Goal: Task Accomplishment & Management: Manage account settings

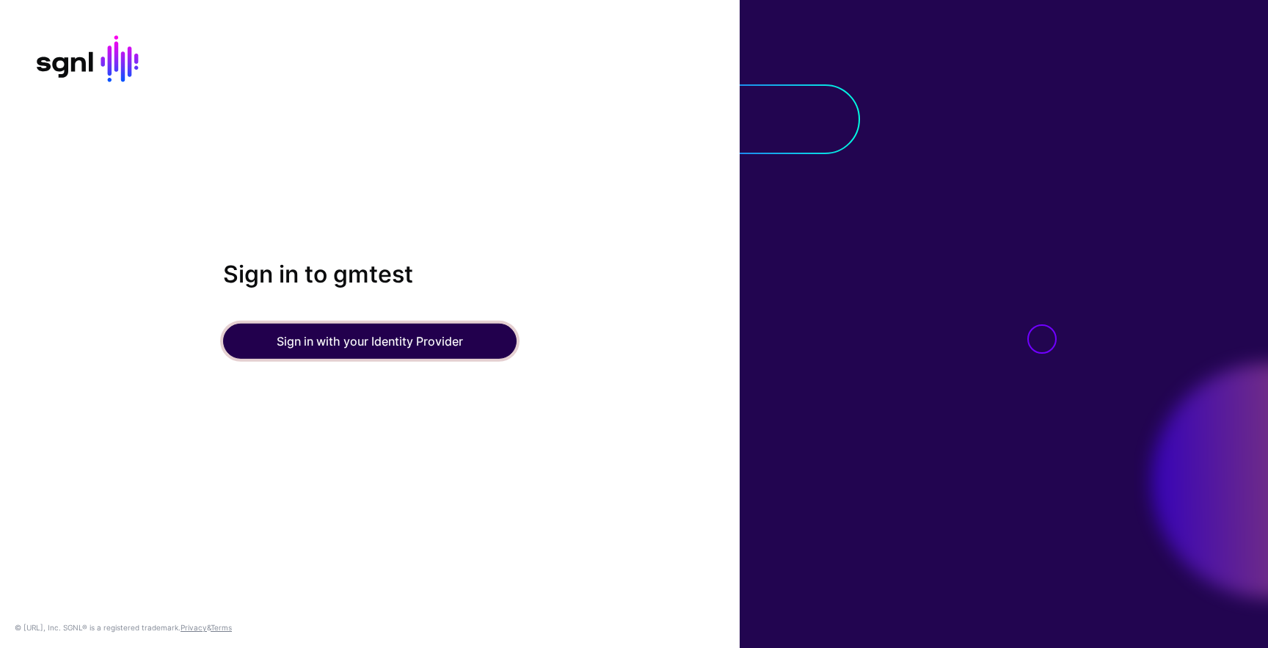
click at [334, 343] on button "Sign in with your Identity Provider" at bounding box center [370, 341] width 294 height 35
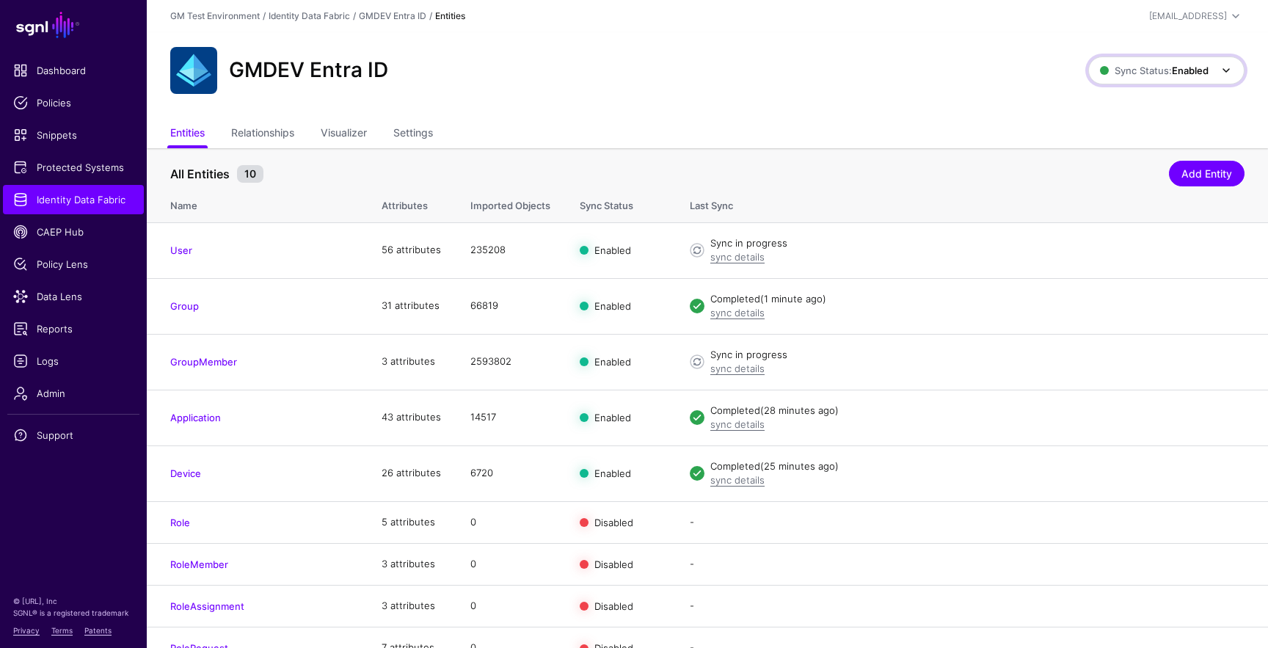
click at [1163, 70] on span "Sync Status: Enabled" at bounding box center [1154, 71] width 109 height 12
click at [1098, 162] on span "Disabled Syncing inactive for all configured entities" at bounding box center [1150, 176] width 164 height 48
click at [421, 131] on link "Settings" at bounding box center [413, 134] width 40 height 28
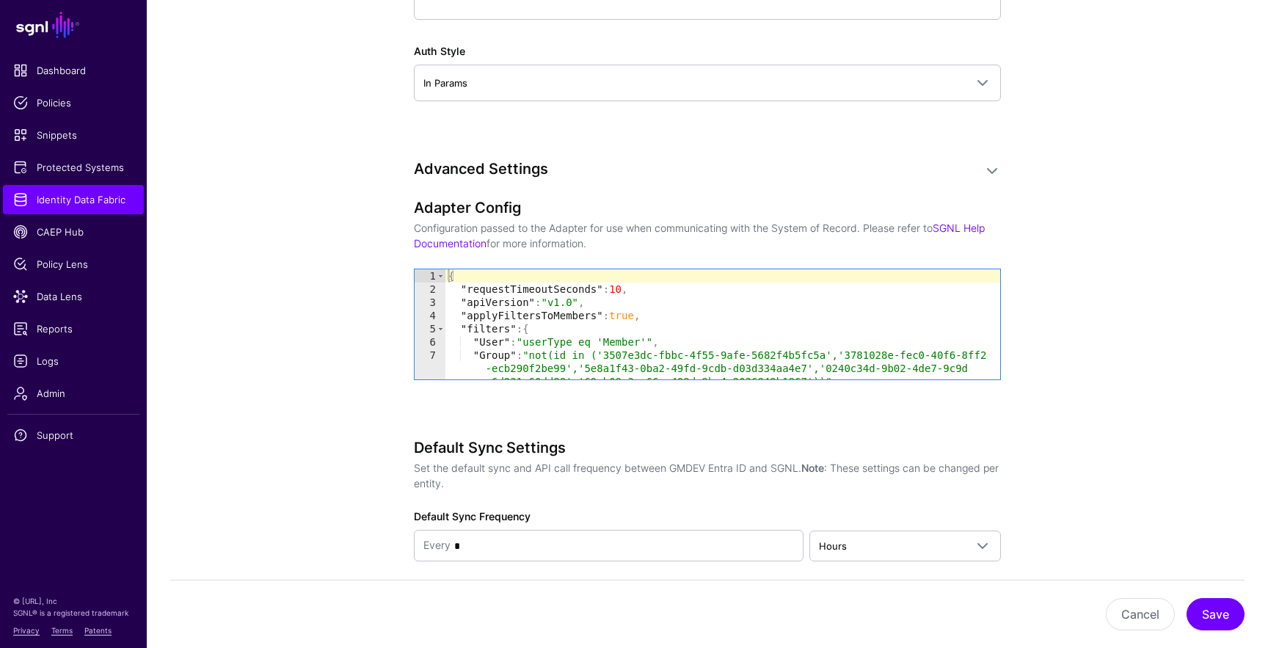
scroll to position [1388, 0]
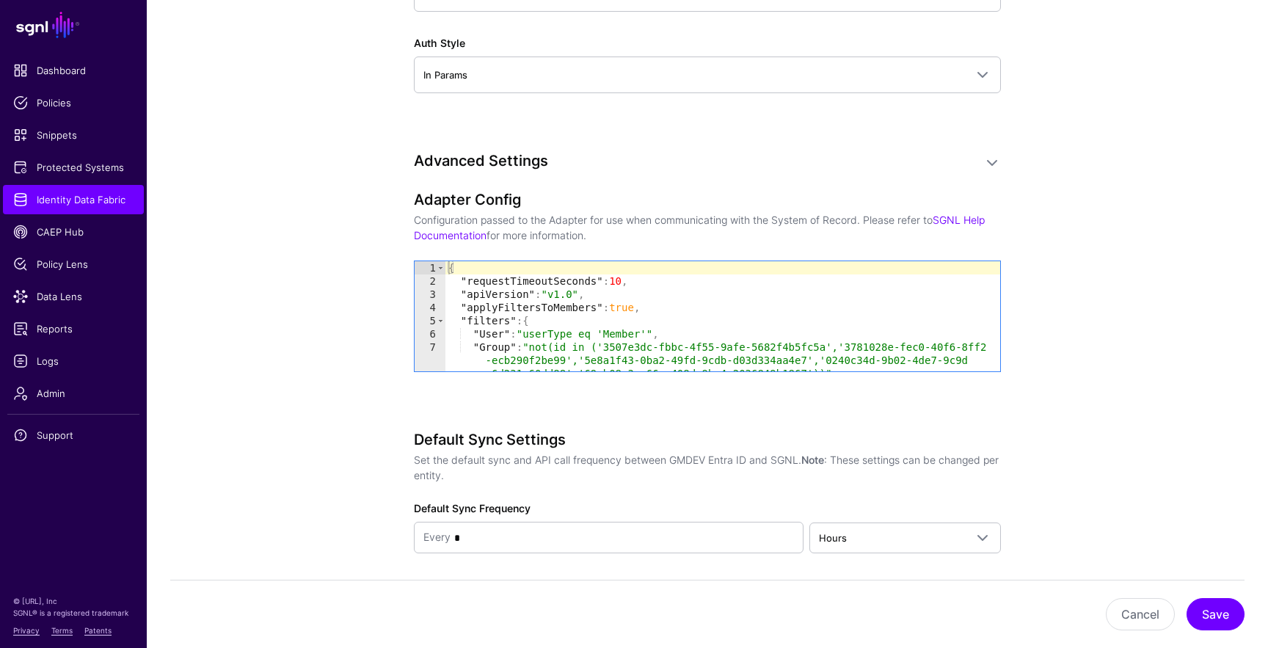
click at [487, 325] on div "{ "requestTimeoutSeconds" : 10 , "apiVersion" : "v1.0" , "applyFiltersToMembers…" at bounding box center [722, 329] width 555 height 136
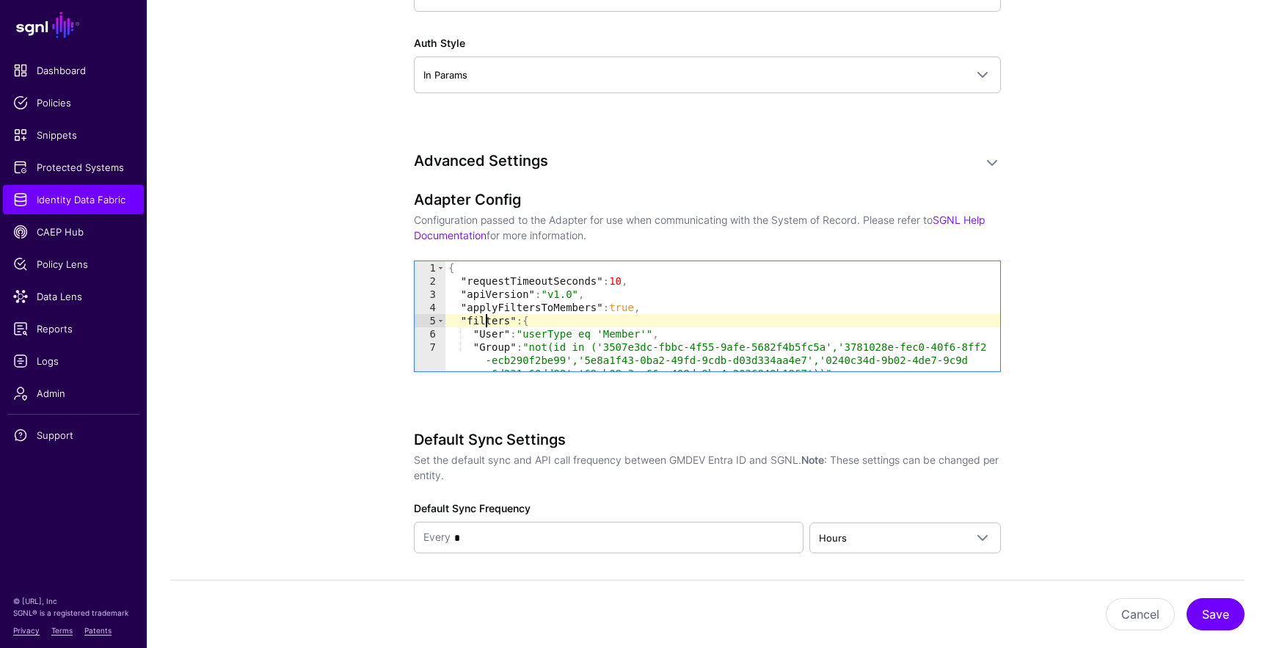
type textarea "* *"
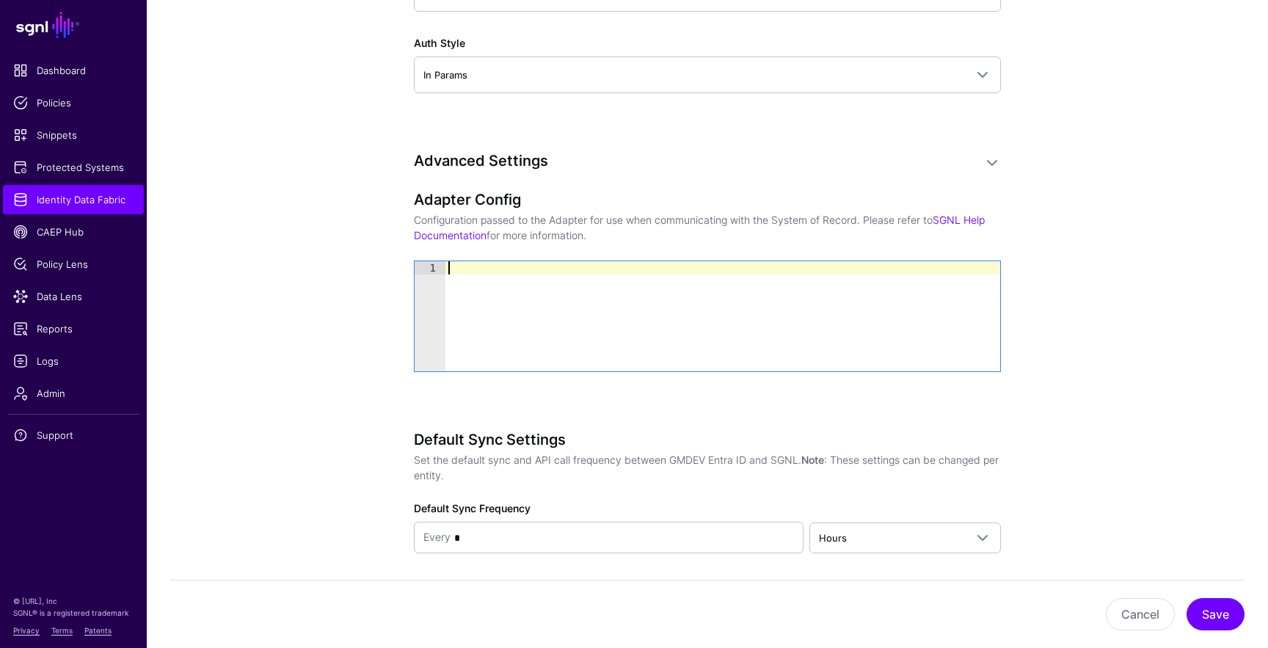
paste textarea "*"
type textarea "*"
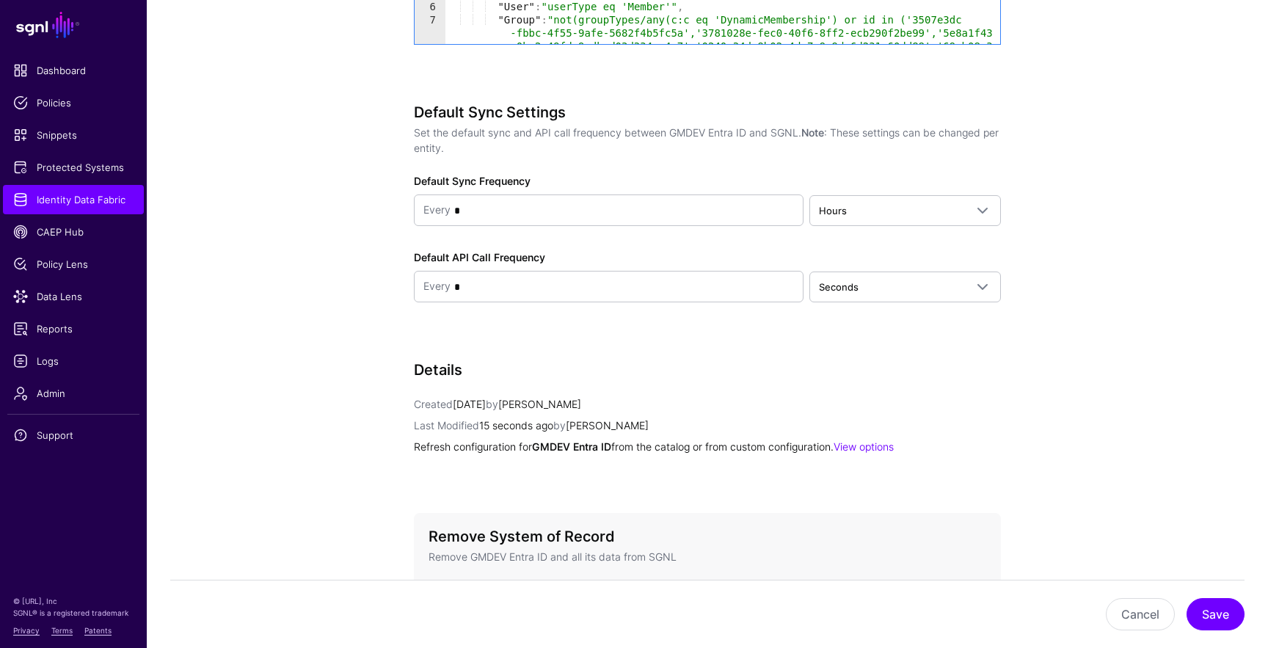
scroll to position [1829, 0]
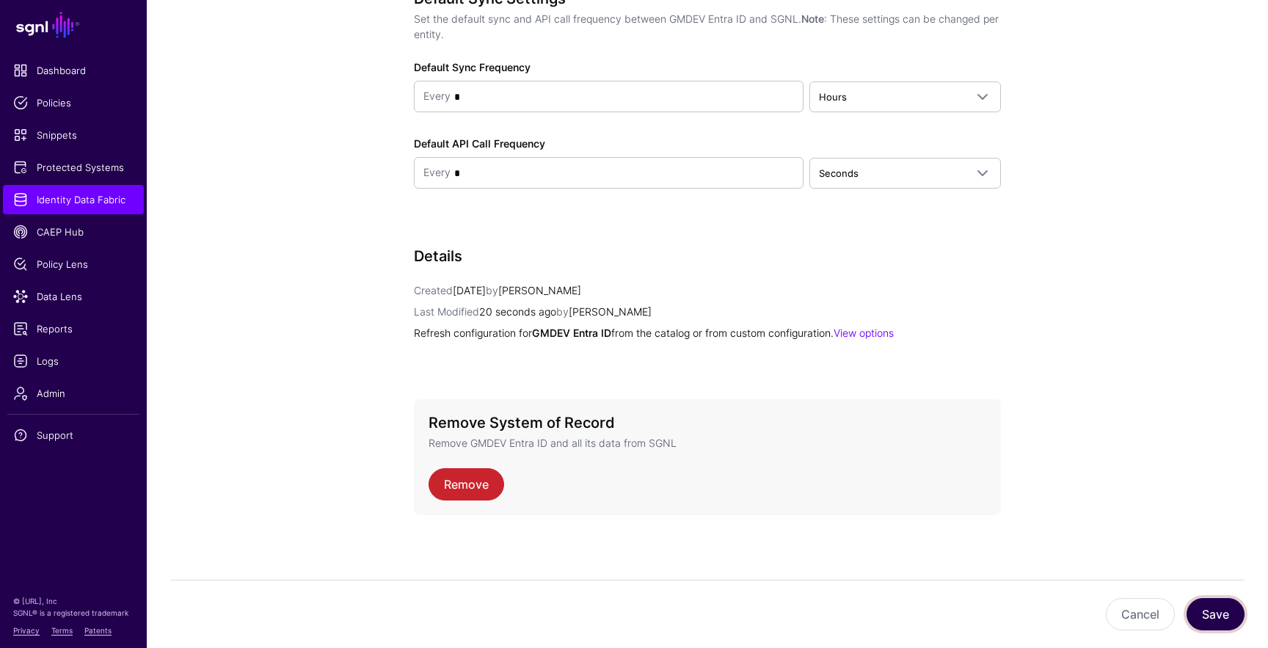
click at [1212, 612] on button "Save" at bounding box center [1215, 614] width 58 height 32
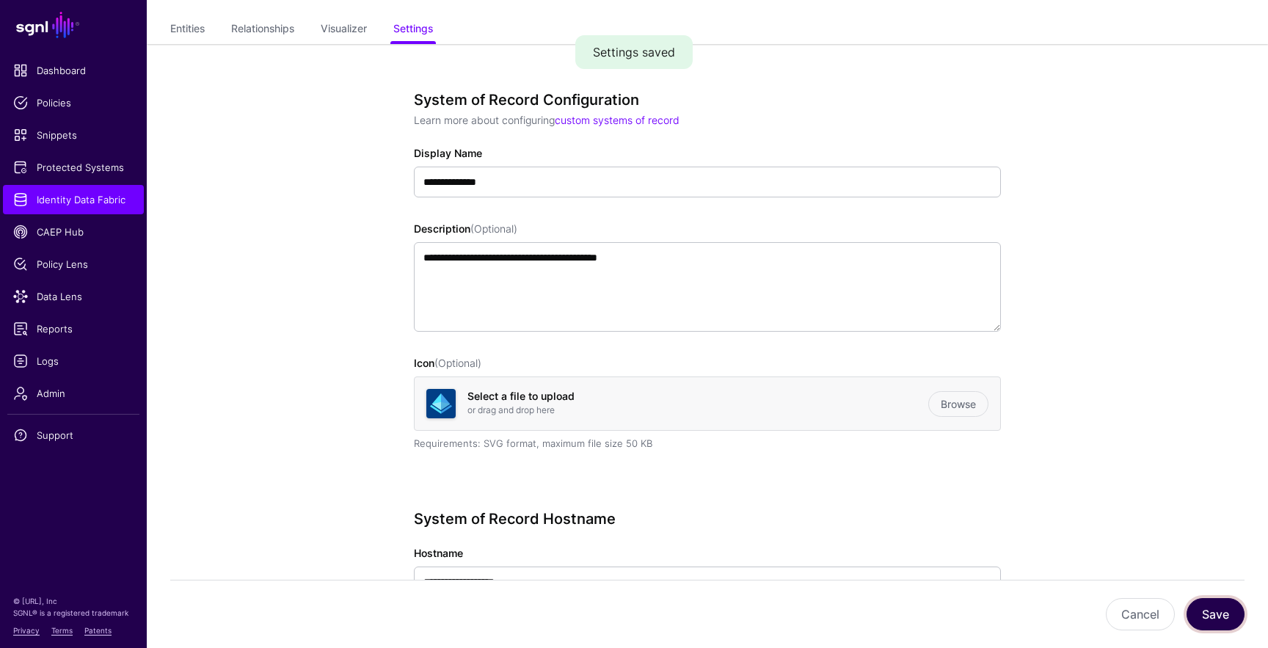
scroll to position [0, 0]
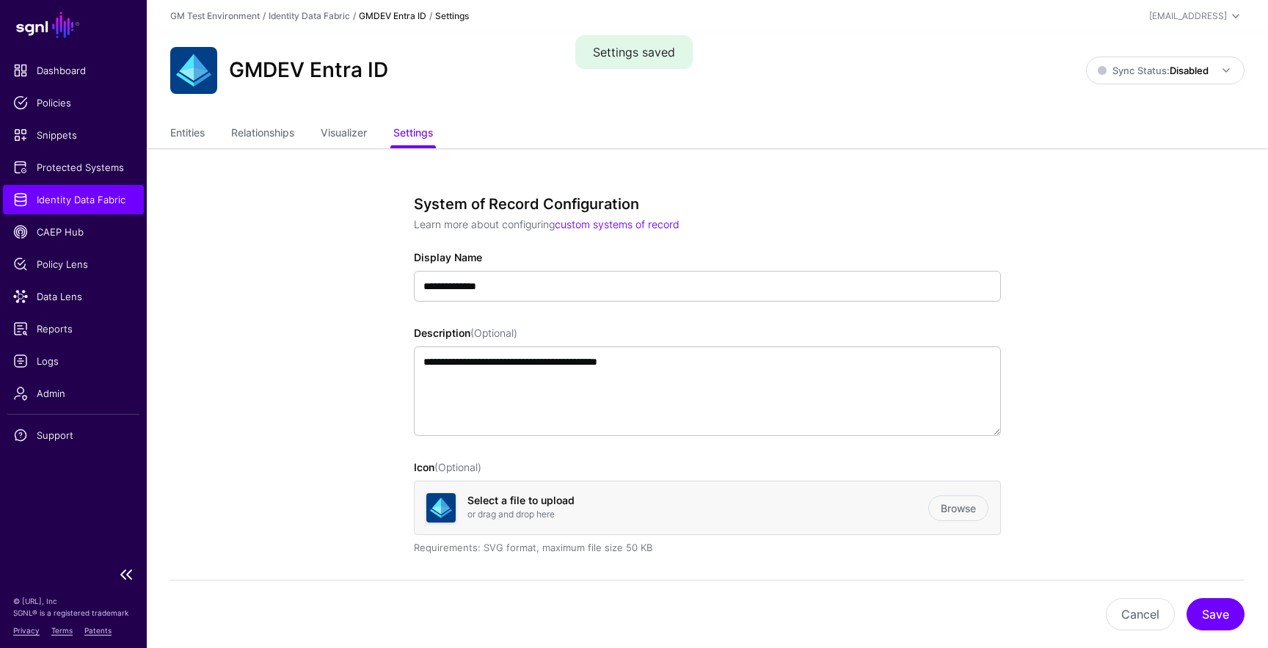
click at [107, 200] on span "Identity Data Fabric" at bounding box center [73, 199] width 120 height 15
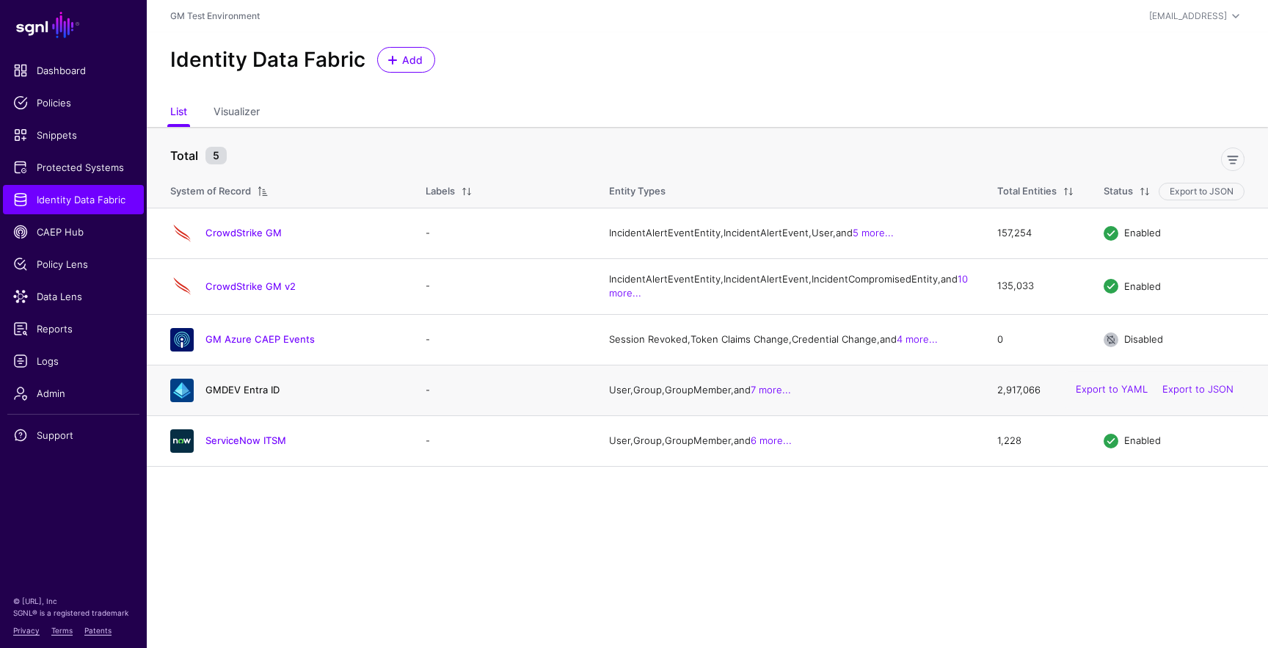
click at [244, 395] on link "GMDEV Entra ID" at bounding box center [242, 390] width 74 height 12
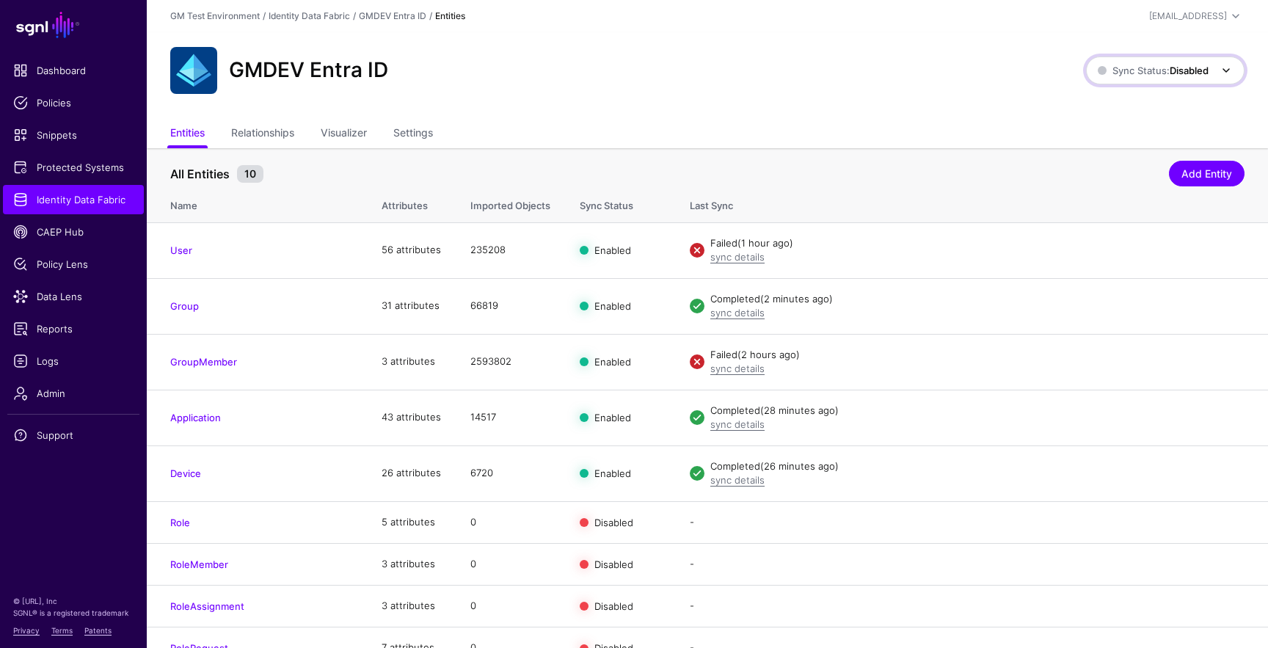
click at [1225, 71] on span at bounding box center [1226, 71] width 18 height 18
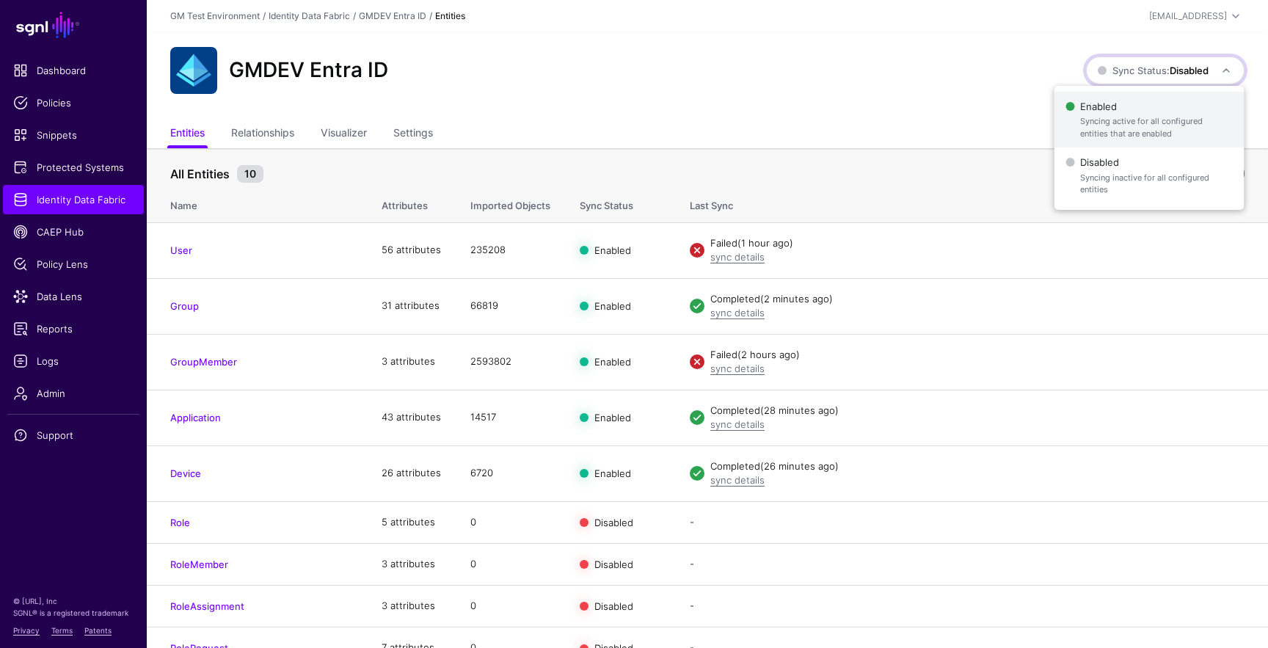
click at [1142, 124] on span "Syncing active for all configured entities that are enabled" at bounding box center [1156, 127] width 152 height 24
